Goal: Transaction & Acquisition: Obtain resource

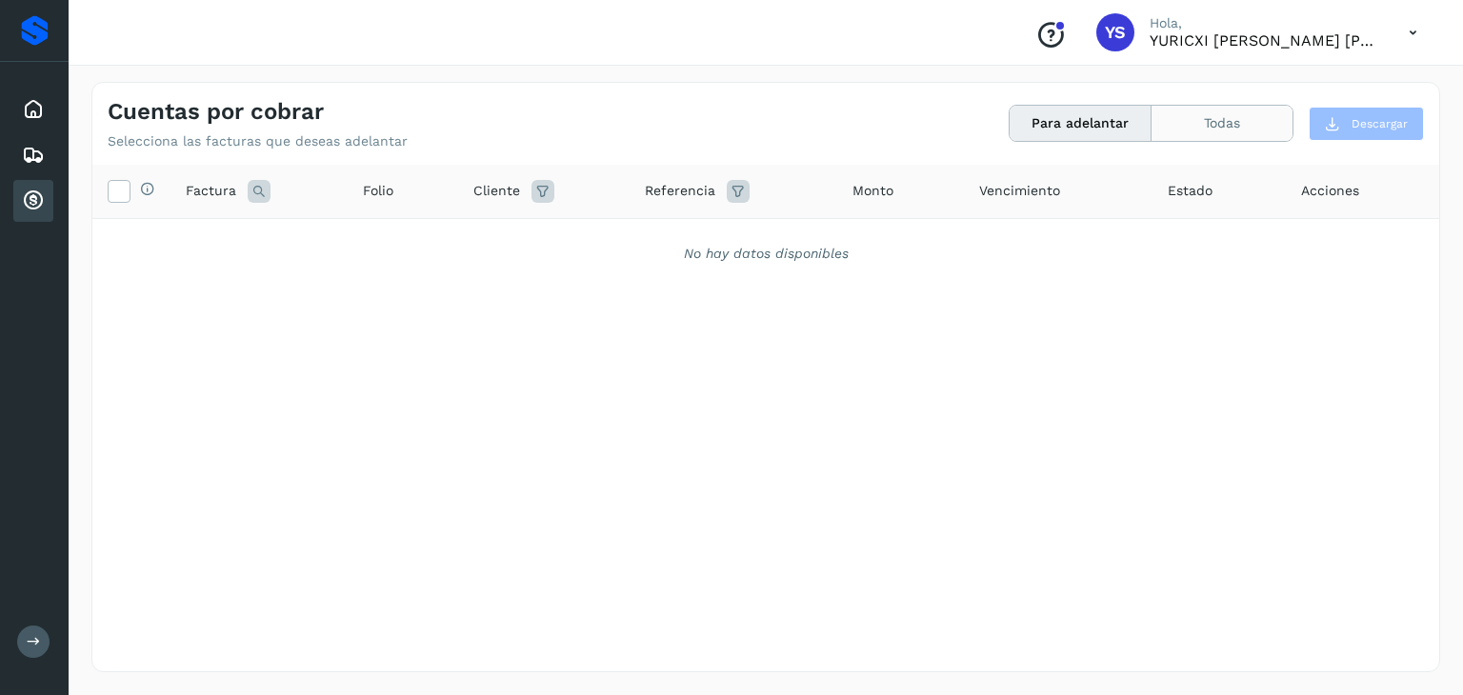
click at [1171, 121] on button "Todas" at bounding box center [1221, 123] width 141 height 35
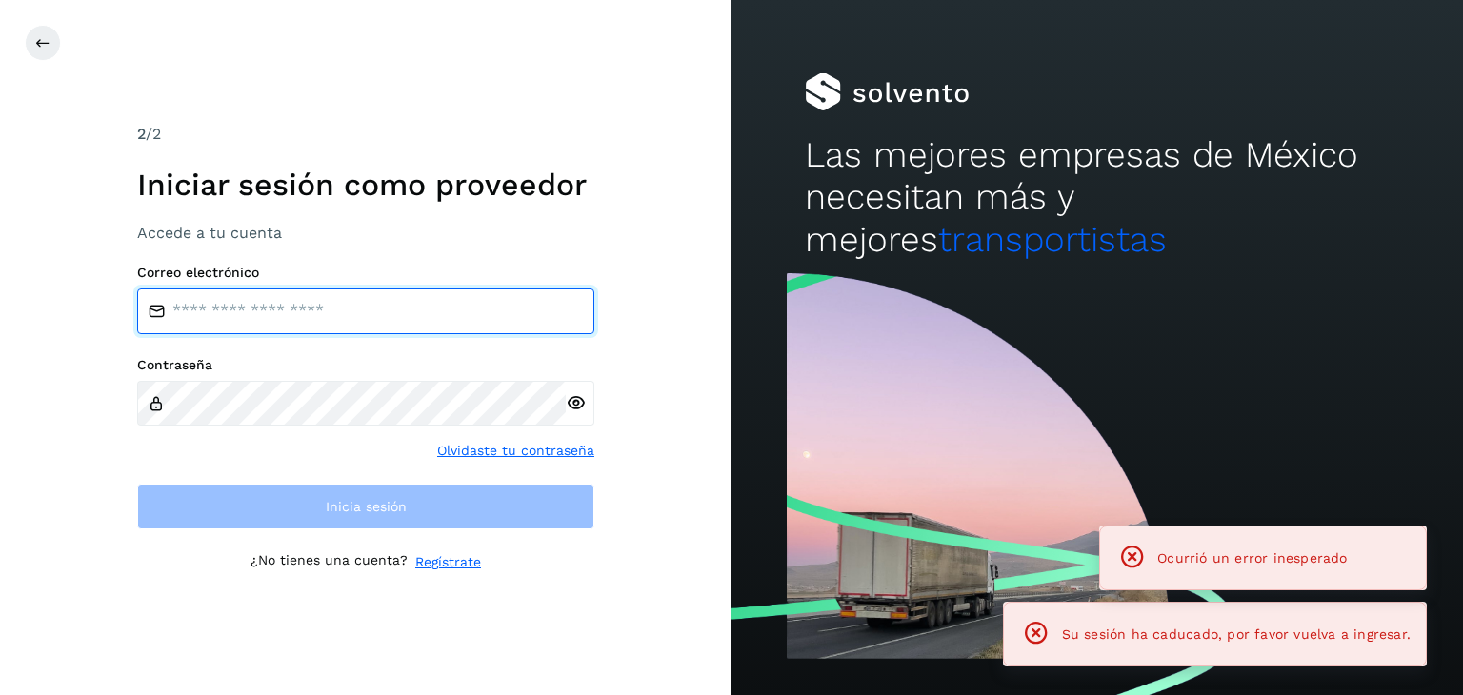
type input "**********"
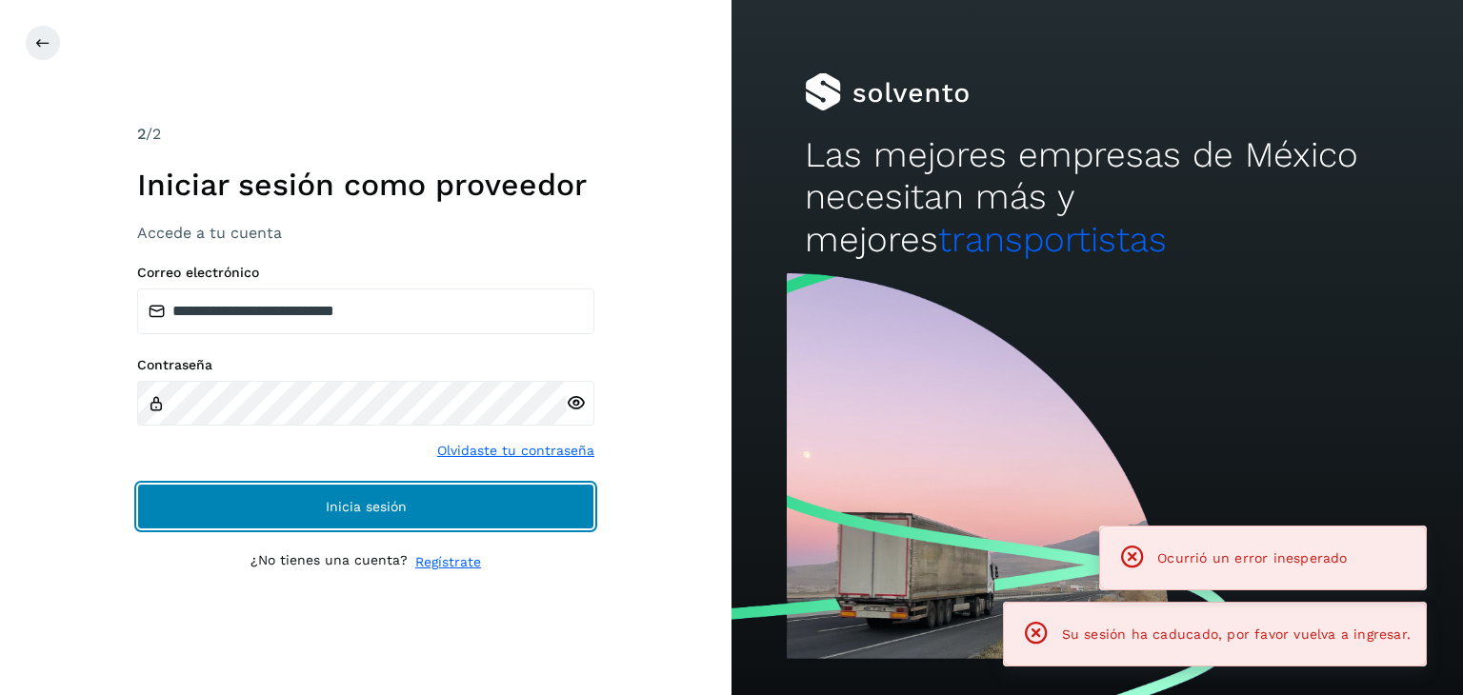
click at [343, 519] on button "Inicia sesión" at bounding box center [365, 507] width 457 height 46
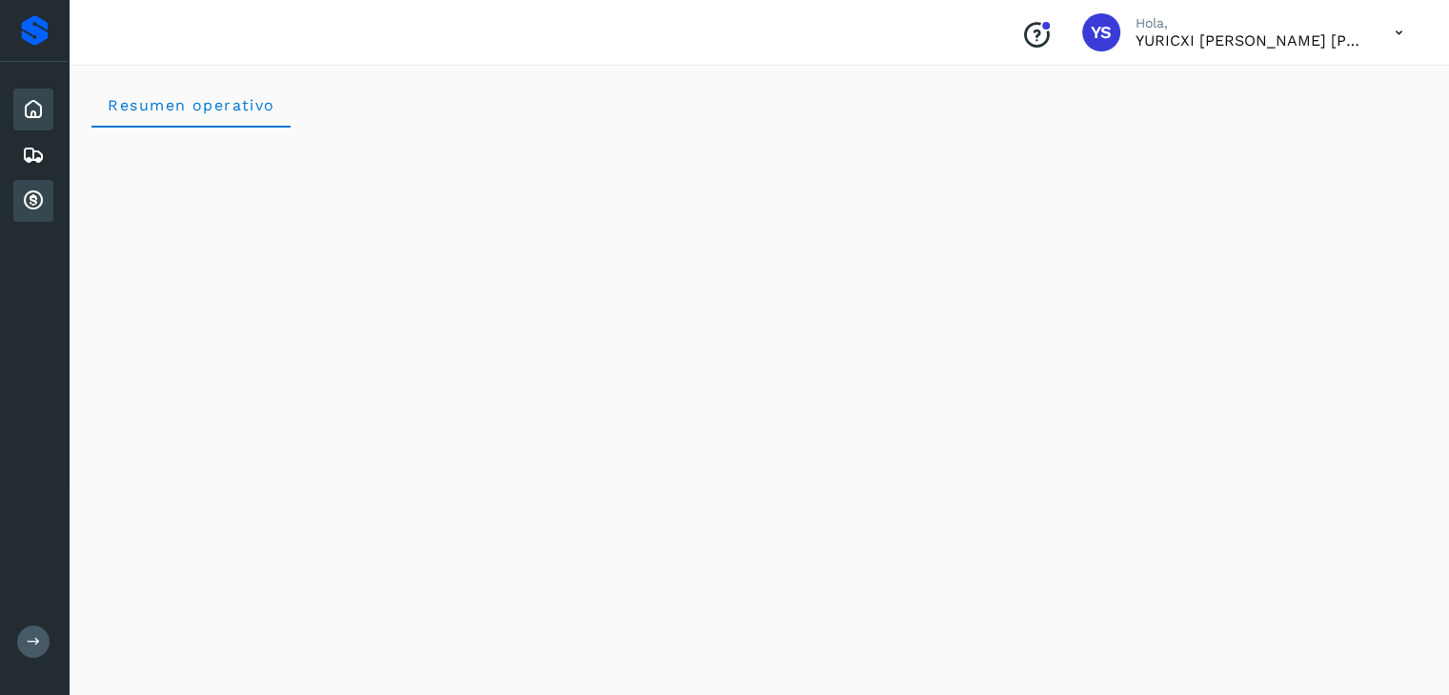
click at [43, 202] on icon at bounding box center [33, 201] width 23 height 23
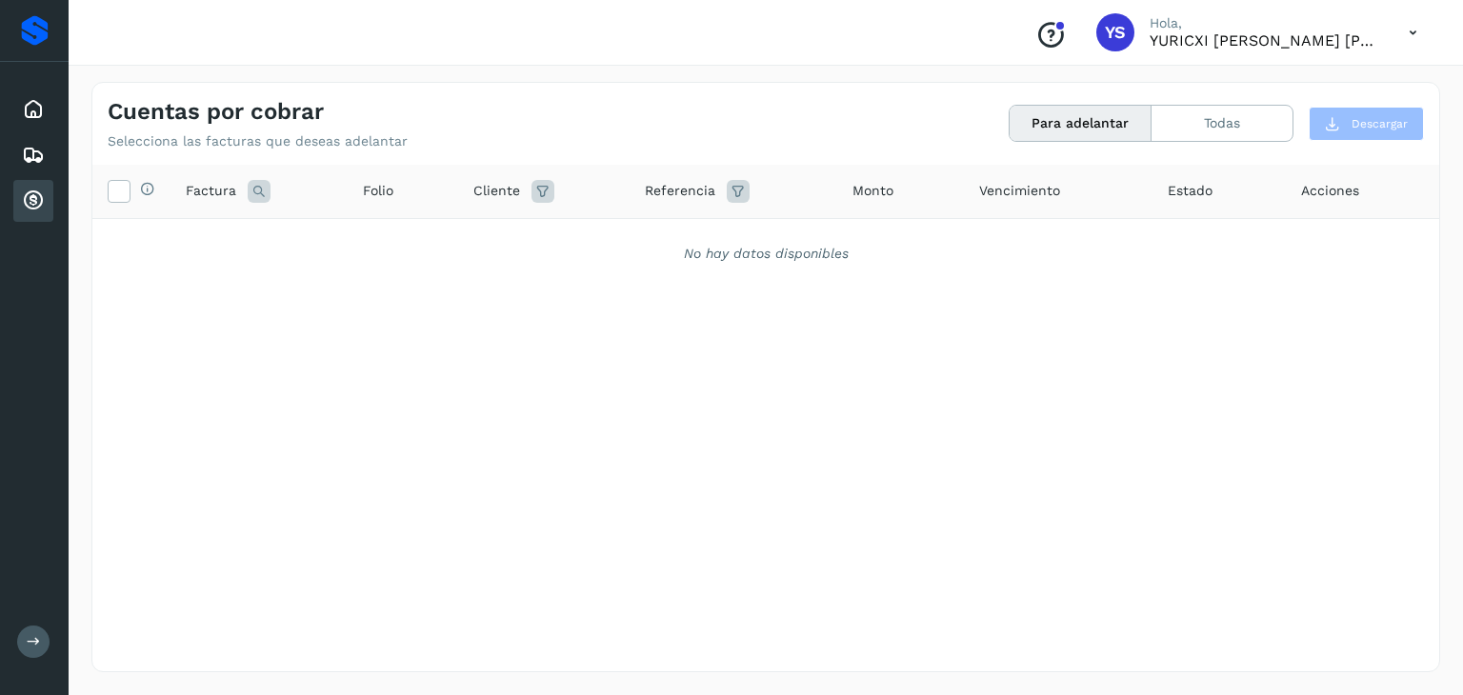
click at [43, 202] on icon at bounding box center [33, 201] width 23 height 23
click at [616, 294] on div "Selecciona todas las facturas disponibles para adelanto Factura Folio Cliente R…" at bounding box center [765, 379] width 1347 height 429
click at [37, 152] on icon at bounding box center [33, 155] width 23 height 23
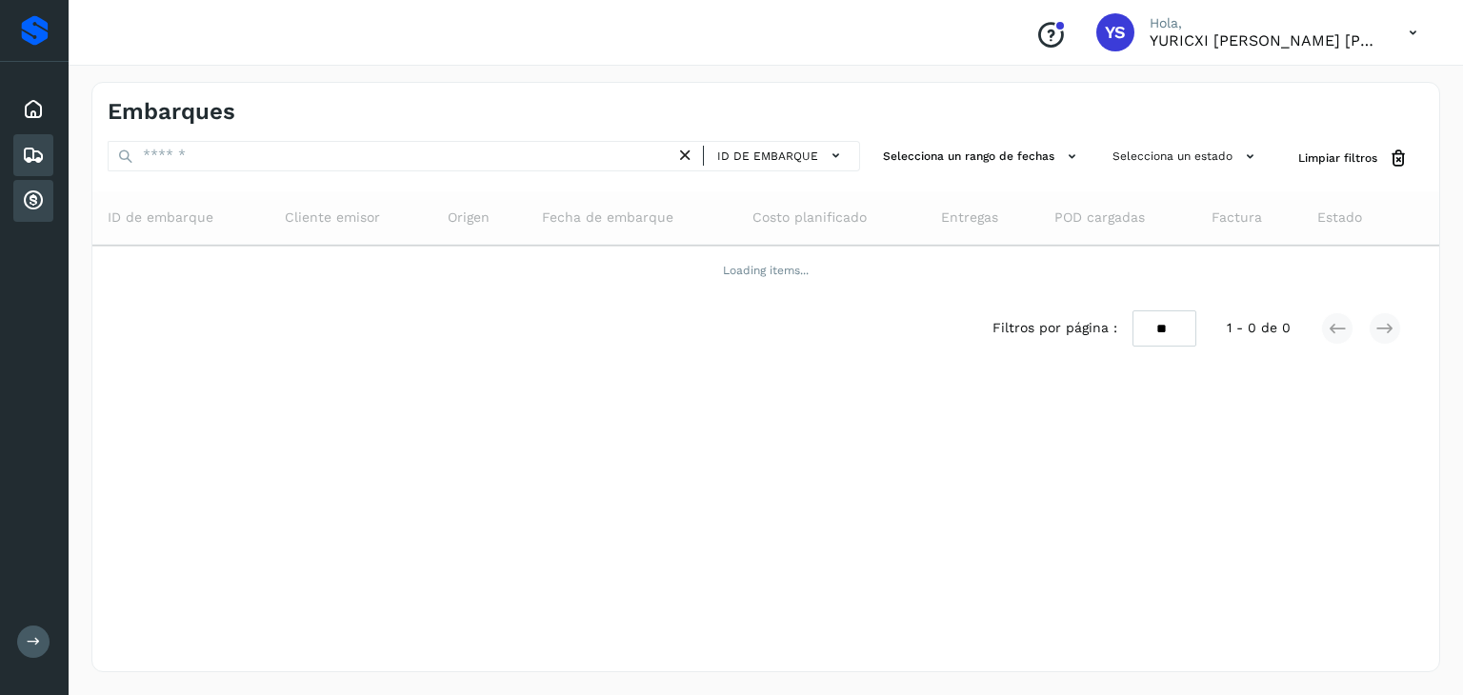
click at [35, 193] on icon at bounding box center [33, 201] width 23 height 23
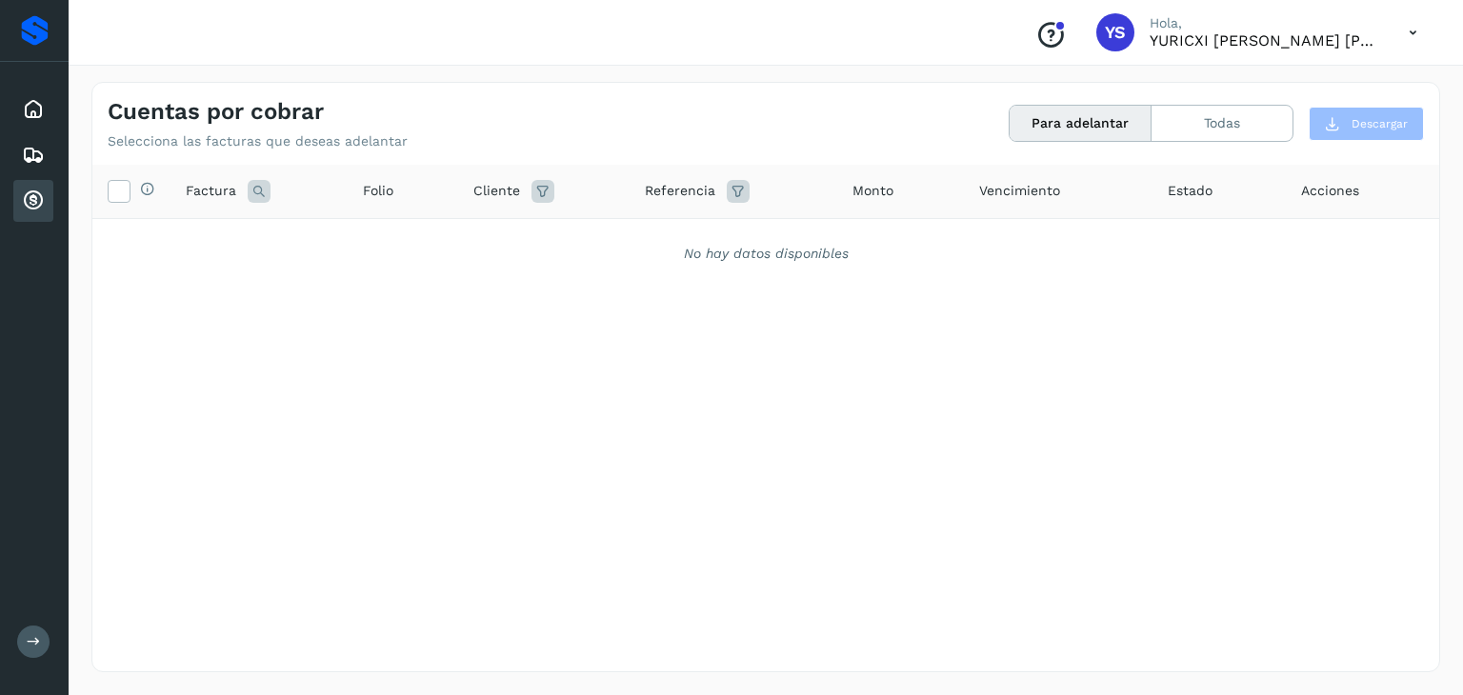
click at [310, 389] on div "Selecciona todas las facturas disponibles para adelanto Factura Folio Cliente R…" at bounding box center [765, 379] width 1347 height 429
click at [1459, 38] on div "Conoce nuestros beneficios YS [PERSON_NAME], YURICXI [PERSON_NAME] [PERSON_NAME]" at bounding box center [766, 33] width 1394 height 66
click at [25, 124] on div "Inicio" at bounding box center [33, 110] width 40 height 42
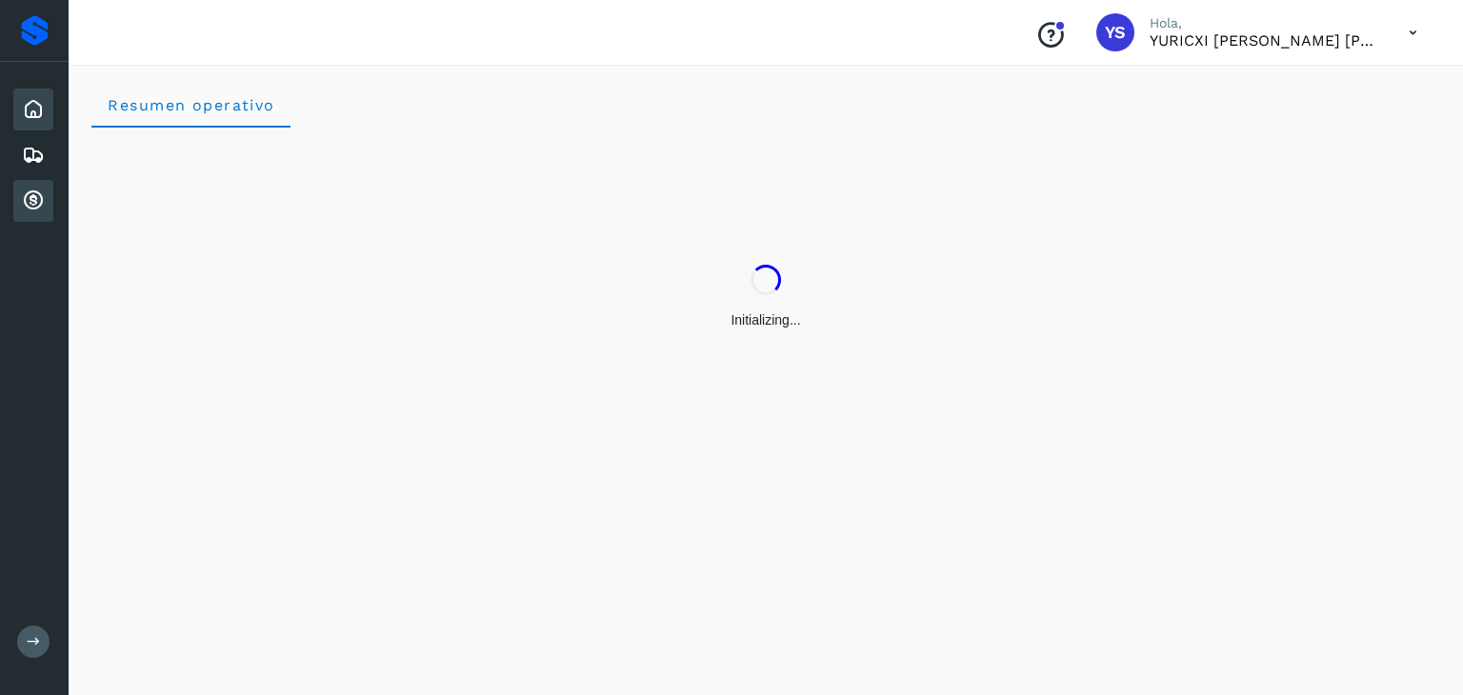
click at [23, 201] on icon at bounding box center [33, 201] width 23 height 23
